Goal: Information Seeking & Learning: Learn about a topic

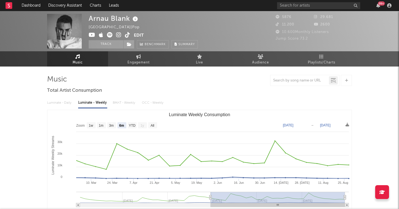
select select "6m"
click at [8, 6] on rect at bounding box center [9, 5] width 7 height 7
click at [136, 55] on icon at bounding box center [138, 56] width 5 height 4
select select "1w"
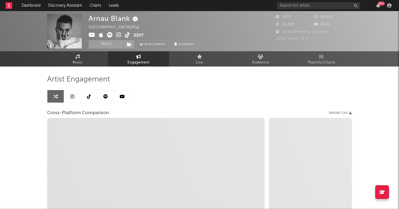
click at [72, 98] on icon at bounding box center [72, 96] width 4 height 4
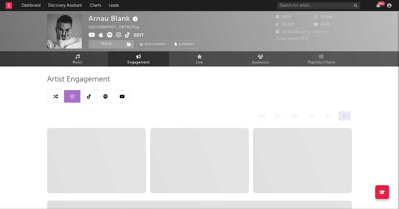
select select "6m"
click at [122, 97] on icon at bounding box center [122, 96] width 5 height 4
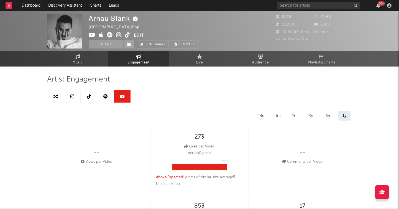
select select "6m"
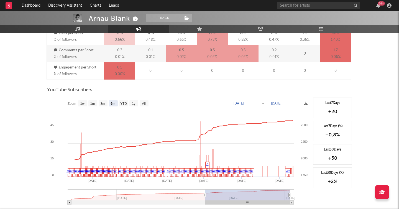
scroll to position [436, 0]
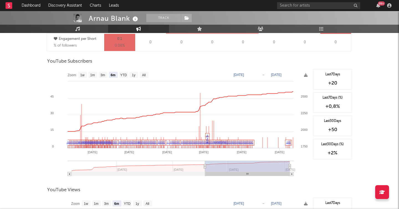
click at [205, 166] on icon at bounding box center [205, 166] width 2 height 4
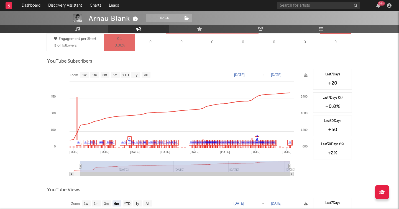
type input "[DATE]"
select select "All"
type input "[DATE]"
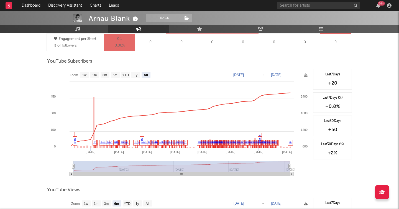
drag, startPoint x: 205, startPoint y: 166, endPoint x: 69, endPoint y: 166, distance: 135.4
click at [69, 166] on icon "Created with Highcharts 10.3.3 May '[DATE] Sep '[DATE] Jan '[DATE] Sep '[DATE] …" at bounding box center [178, 124] width 263 height 111
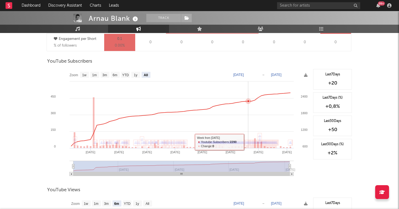
click at [248, 142] on link "♫" at bounding box center [248, 141] width 2 height 3
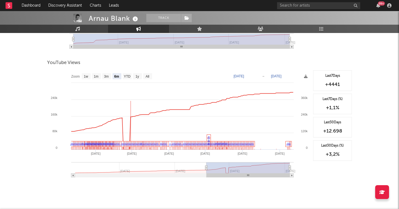
scroll to position [562, 0]
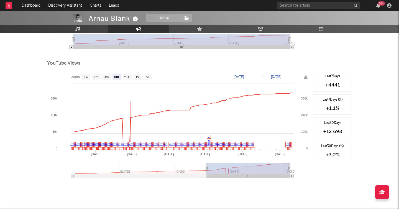
type input "[DATE]"
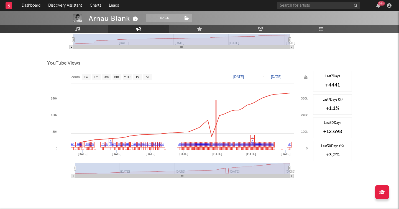
select select "All"
type input "[DATE]"
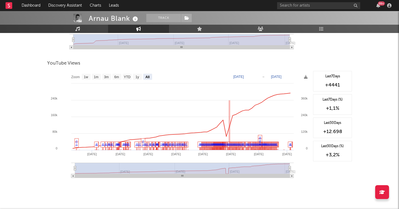
drag, startPoint x: 207, startPoint y: 170, endPoint x: 57, endPoint y: 170, distance: 149.6
click at [57, 170] on icon "Created with Highcharts 10.3.3 May '[DATE] Sep '[DATE] Jan '[DATE] Nov '[DATE] …" at bounding box center [178, 126] width 263 height 111
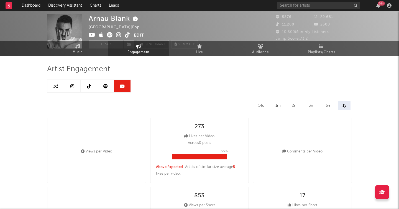
scroll to position [0, 0]
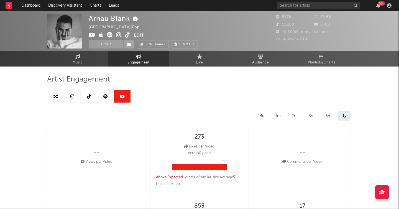
click at [106, 96] on icon at bounding box center [105, 96] width 4 height 4
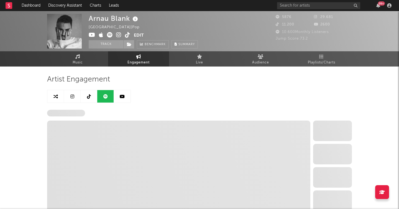
select select "6m"
select select "1w"
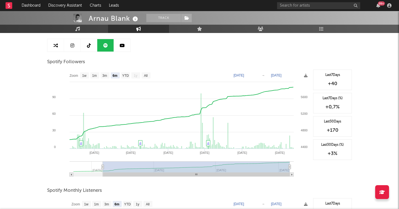
scroll to position [52, 0]
type input "[DATE]"
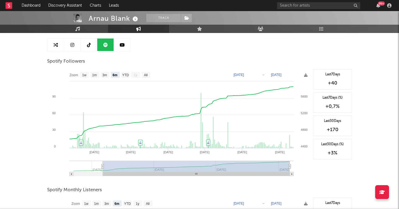
type input "[DATE]"
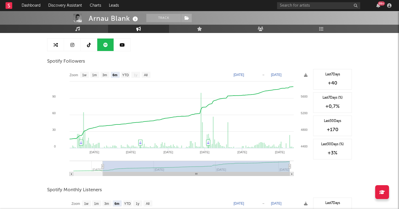
type input "[DATE]"
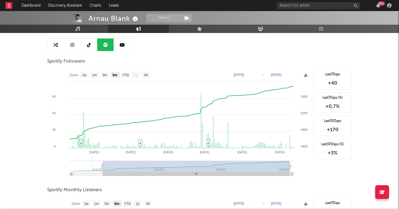
type input "[DATE]"
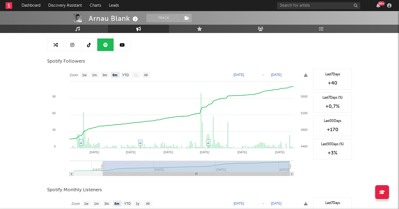
type input "[DATE]"
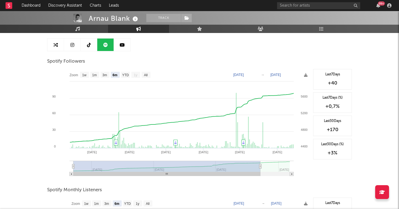
drag, startPoint x: 103, startPoint y: 164, endPoint x: 54, endPoint y: 164, distance: 49.6
click at [54, 164] on icon "Created with Highcharts 10.3.3 Apr '[DATE] Jun '[DATE] Aug '[DATE] Mar '[DATE] …" at bounding box center [178, 124] width 263 height 111
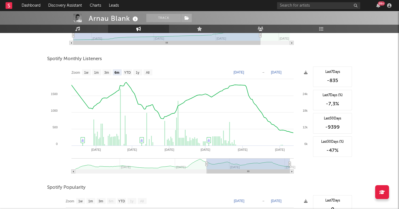
scroll to position [187, 0]
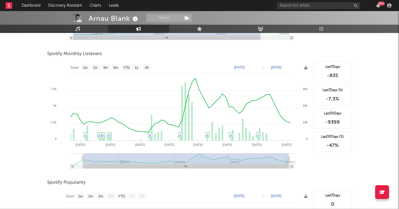
type input "[DATE]"
select select "All"
type input "[DATE]"
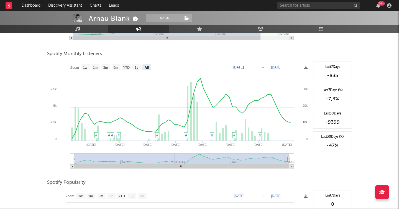
drag, startPoint x: 207, startPoint y: 160, endPoint x: 59, endPoint y: 158, distance: 147.6
click at [59, 158] on icon "Created with Highcharts 10.3.3 May '[DATE] Sep '[DATE] Jan '[DATE] Sep '[DATE] …" at bounding box center [178, 116] width 263 height 111
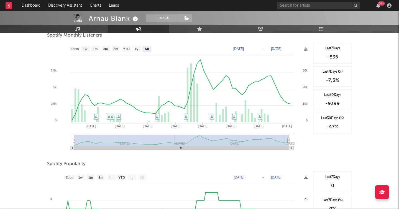
scroll to position [0, 0]
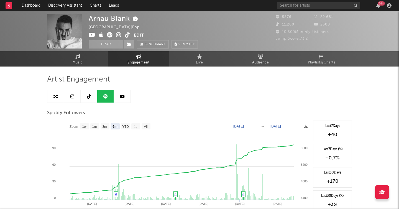
click at [122, 99] on link at bounding box center [122, 96] width 17 height 12
select select "6m"
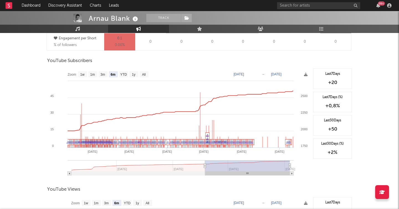
scroll to position [435, 0]
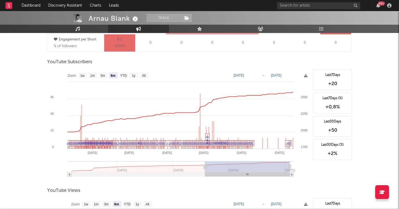
type input "[DATE]"
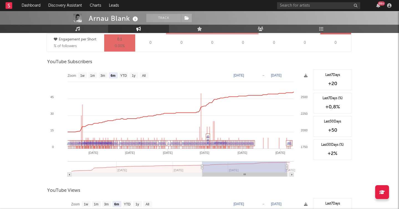
type input "[DATE]"
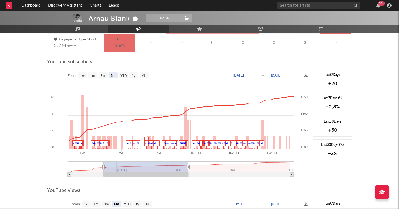
type input "[DATE]"
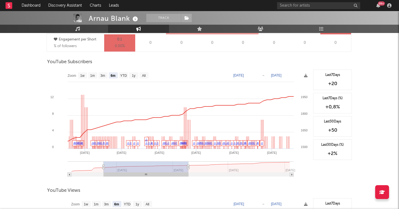
type input "[DATE]"
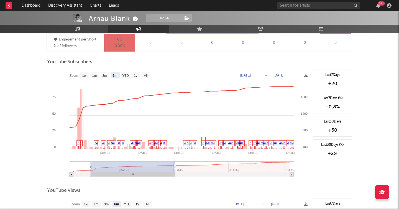
type input "[DATE]"
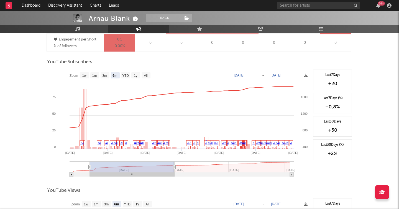
type input "[DATE]"
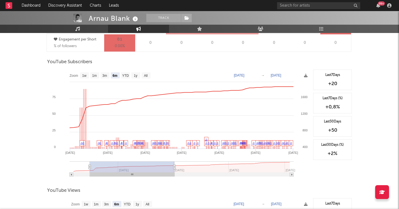
type input "[DATE]"
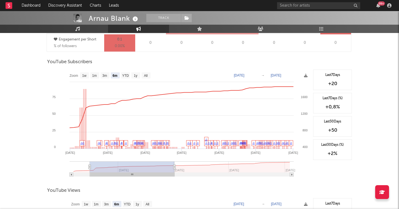
type input "[DATE]"
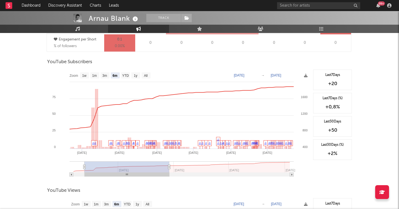
type input "[DATE]"
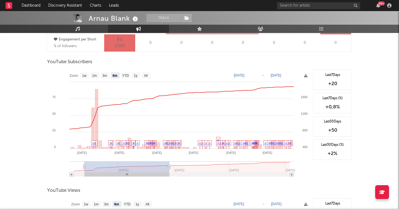
type input "[DATE]"
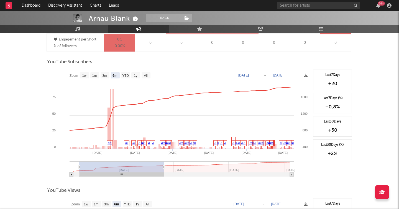
type input "[DATE]"
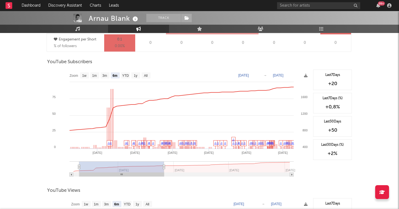
type input "[DATE]"
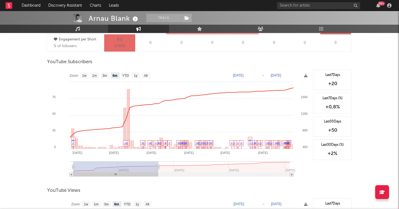
drag, startPoint x: 206, startPoint y: 170, endPoint x: 66, endPoint y: 169, distance: 139.6
click at [66, 169] on icon "Created with Highcharts 10.3.3 Nov '[DATE] Sep '[DATE] [DATE] '[DATE] Sep '[DAT…" at bounding box center [178, 125] width 263 height 111
type input "[DATE]"
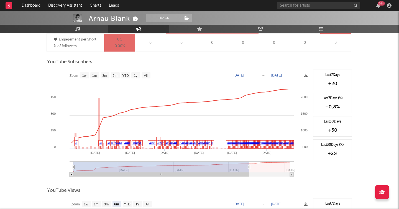
type input "[DATE]"
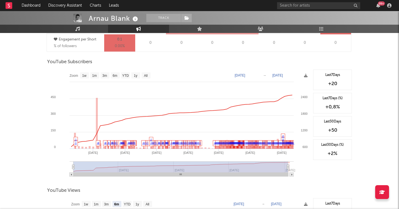
select select "All"
type input "[DATE]"
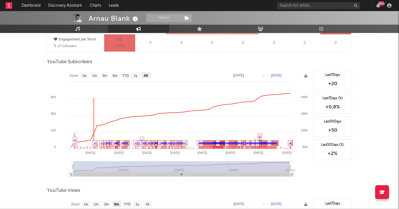
drag, startPoint x: 158, startPoint y: 168, endPoint x: 298, endPoint y: 169, distance: 140.7
click at [298, 169] on icon "Created with Highcharts 10.3.3 Nov '[DATE] [DATE] '[DATE] Mar '[DATE] [DATE] '[…" at bounding box center [178, 125] width 263 height 111
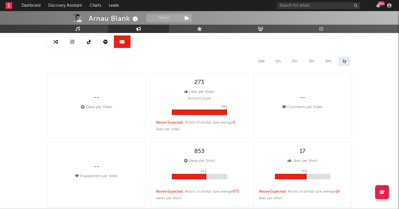
scroll to position [0, 0]
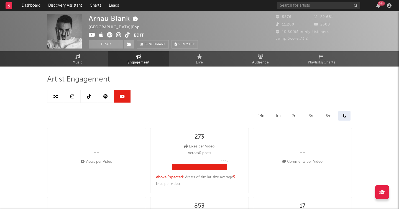
click at [56, 97] on icon at bounding box center [55, 96] width 4 height 4
select select "1m"
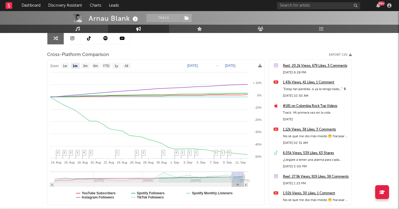
scroll to position [59, 0]
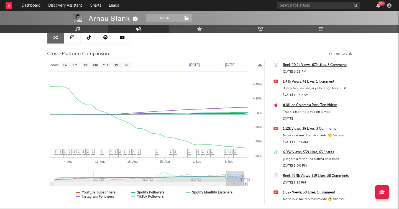
type input "[DATE]"
select select "3m"
type input "[DATE]"
select select "6m"
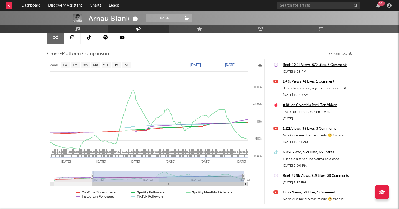
type input "[DATE]"
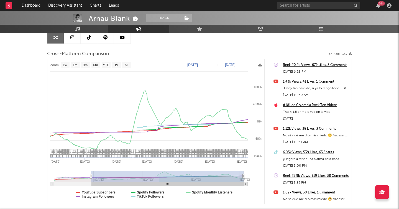
select select "1w"
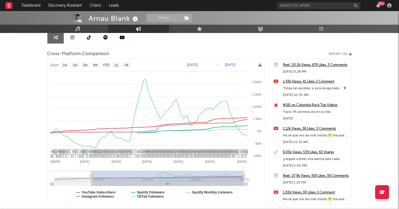
click at [87, 177] on rect at bounding box center [72, 176] width 37 height 11
type input "[DATE]"
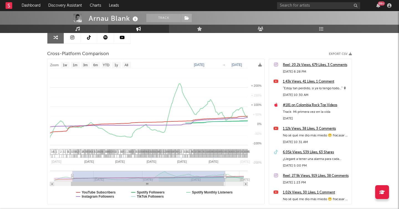
select select "1w"
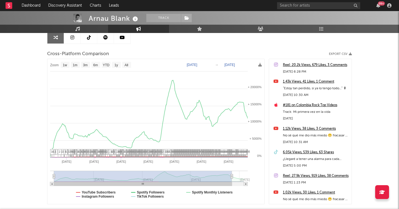
type input "[DATE]"
select select "All"
type input "[DATE]"
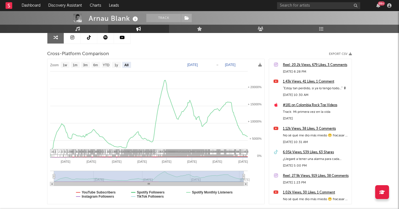
select select "All"
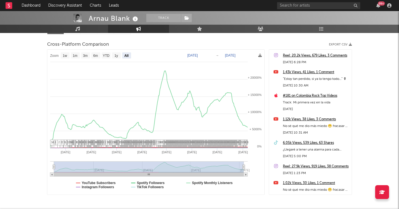
scroll to position [70, 0]
